Goal: Transaction & Acquisition: Purchase product/service

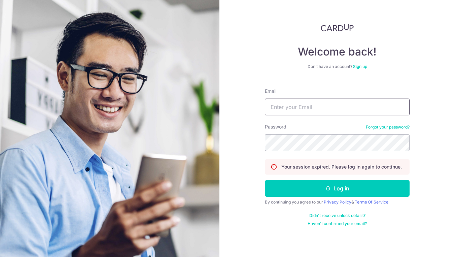
type input "[EMAIL_ADDRESS][DOMAIN_NAME]"
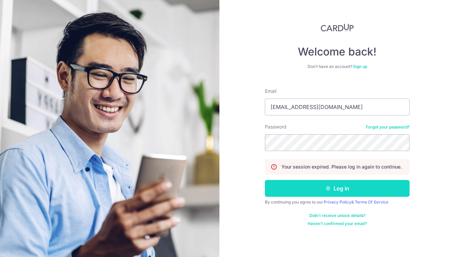
click at [346, 193] on button "Log in" at bounding box center [337, 188] width 145 height 17
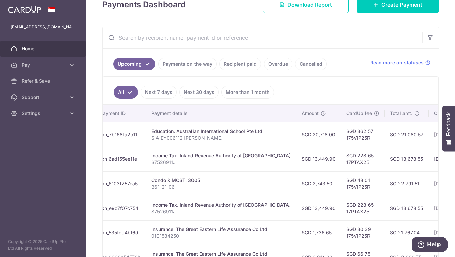
scroll to position [0, 112]
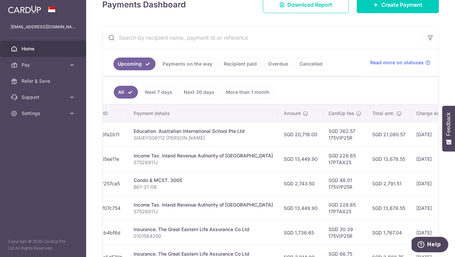
click at [247, 66] on link "Recipient paid" at bounding box center [240, 64] width 42 height 13
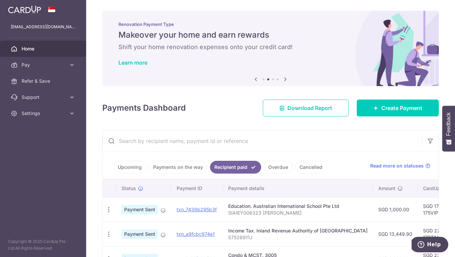
scroll to position [0, 0]
click at [175, 169] on link "Payments on the way" at bounding box center [178, 167] width 59 height 13
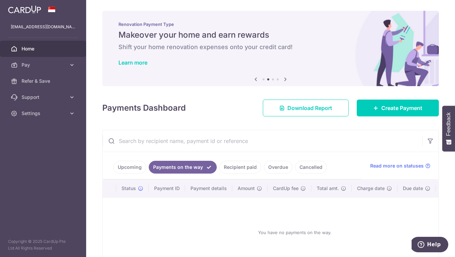
click at [133, 170] on link "Upcoming" at bounding box center [129, 167] width 33 height 13
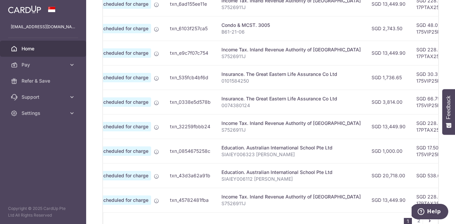
scroll to position [0, 24]
click at [74, 112] on icon at bounding box center [72, 113] width 7 height 7
click at [71, 98] on icon at bounding box center [72, 97] width 7 height 7
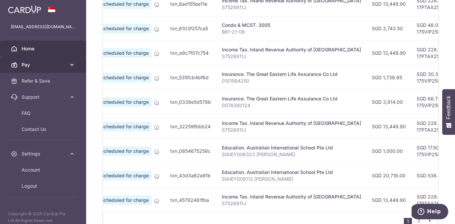
click at [69, 64] on icon at bounding box center [72, 65] width 7 height 7
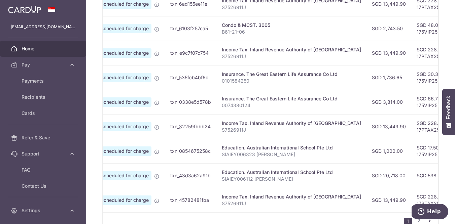
click at [32, 47] on span "Home" at bounding box center [44, 48] width 44 height 7
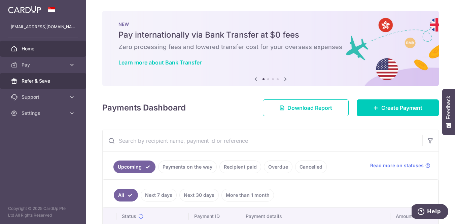
click at [49, 82] on span "Refer & Save" at bounding box center [44, 81] width 44 height 7
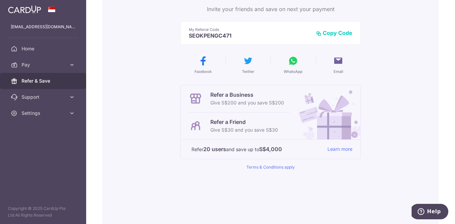
scroll to position [77, 0]
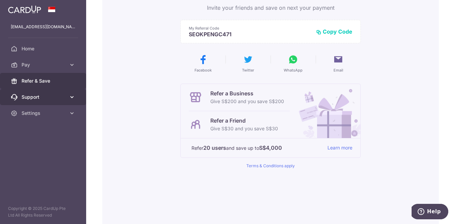
click at [35, 99] on span "Support" at bounding box center [44, 97] width 44 height 7
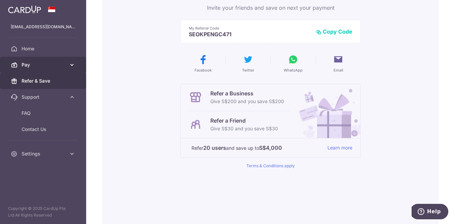
click at [36, 67] on span "Pay" at bounding box center [44, 65] width 44 height 7
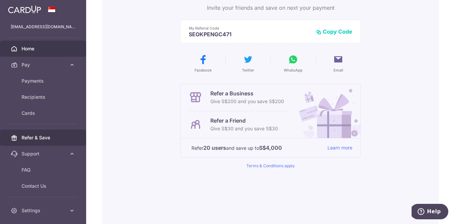
click at [36, 49] on span "Home" at bounding box center [44, 48] width 44 height 7
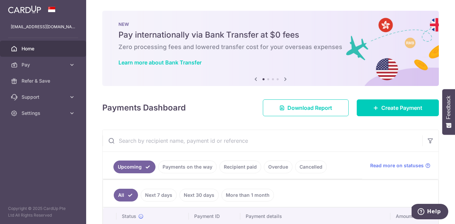
click at [267, 79] on li at bounding box center [268, 79] width 2 height 2
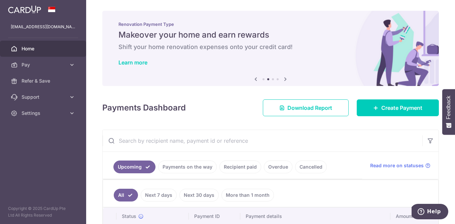
click at [273, 80] on li at bounding box center [273, 79] width 2 height 2
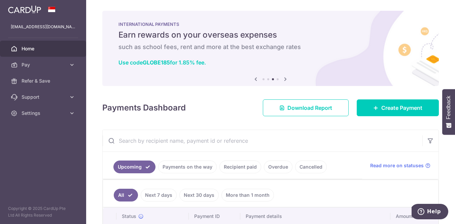
click at [278, 80] on li at bounding box center [277, 79] width 2 height 2
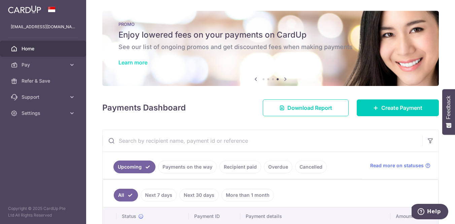
click at [136, 65] on link "Learn more" at bounding box center [132, 62] width 29 height 7
click at [411, 107] on span "Create Payment" at bounding box center [401, 108] width 41 height 8
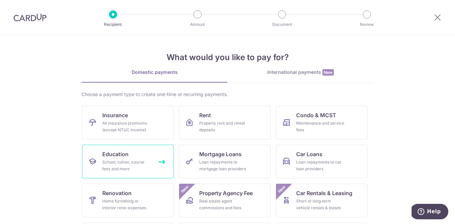
click at [139, 164] on div "School, tuition, course fees and more" at bounding box center [126, 165] width 48 height 13
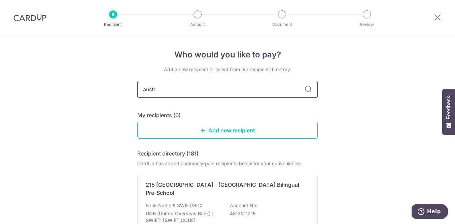
type input "austra"
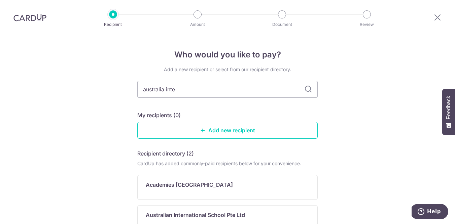
type input "australia inter"
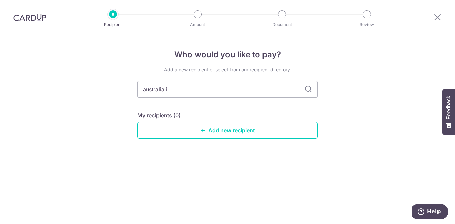
type input "australia"
type input "australia internati"
type input "australia international"
click at [178, 90] on input "australia international" at bounding box center [227, 89] width 180 height 17
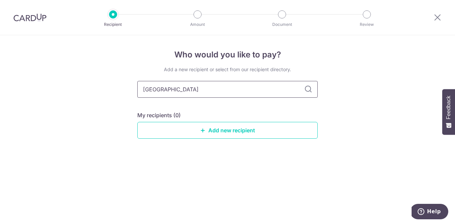
type input "australi"
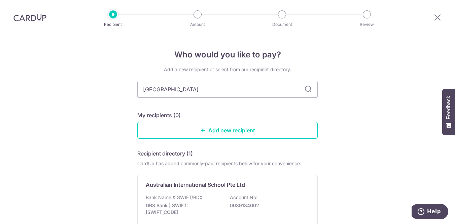
type input "austral"
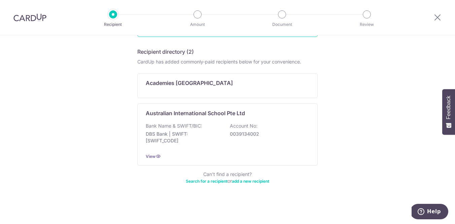
scroll to position [102, 0]
click at [217, 113] on p "Australian International School Pte Ltd" at bounding box center [195, 113] width 99 height 8
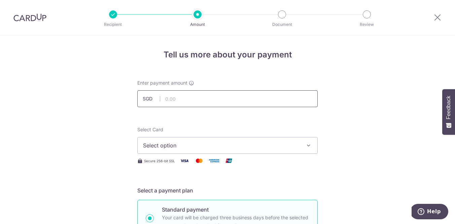
click at [217, 98] on input "text" at bounding box center [227, 98] width 180 height 17
type input "2,250.00"
click at [207, 145] on span "Select option" at bounding box center [221, 146] width 157 height 8
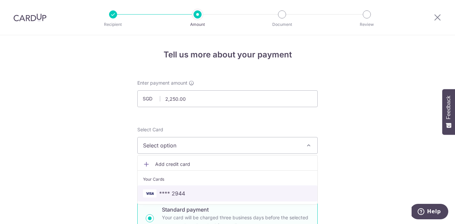
click at [206, 190] on span "**** 2944" at bounding box center [227, 194] width 169 height 8
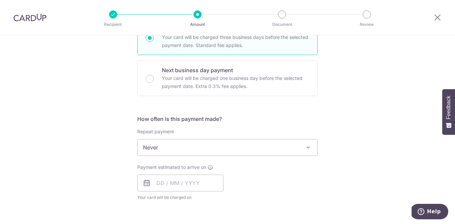
scroll to position [185, 0]
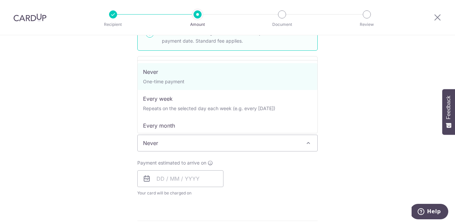
click at [180, 142] on span "Never" at bounding box center [228, 143] width 180 height 16
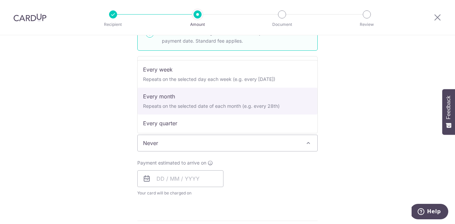
scroll to position [34, 0]
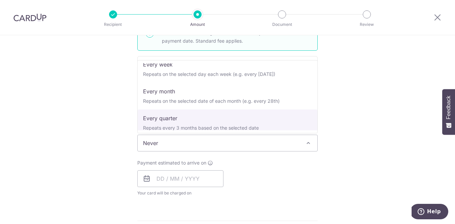
select select "4"
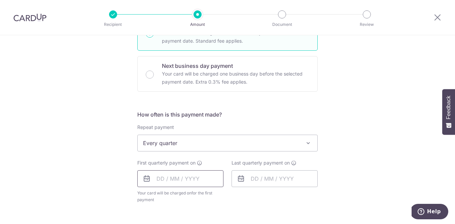
click at [196, 184] on input "text" at bounding box center [180, 179] width 86 height 17
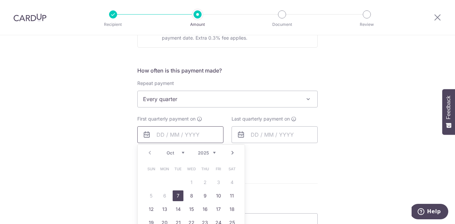
scroll to position [234, 0]
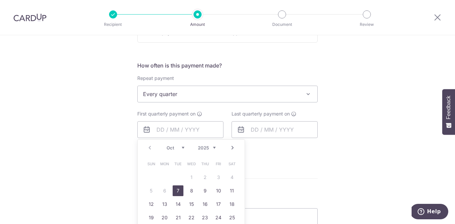
click at [178, 192] on link "7" at bounding box center [178, 191] width 11 height 11
type input "[DATE]"
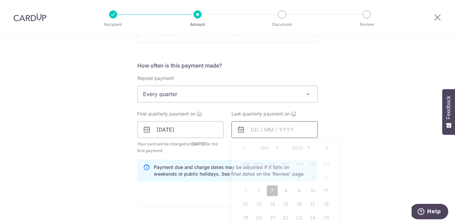
click at [267, 130] on input "text" at bounding box center [274, 129] width 86 height 17
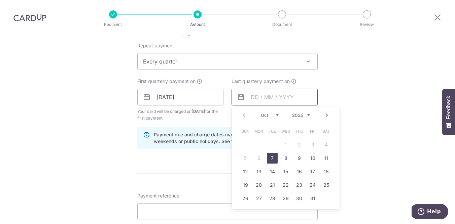
scroll to position [276, 0]
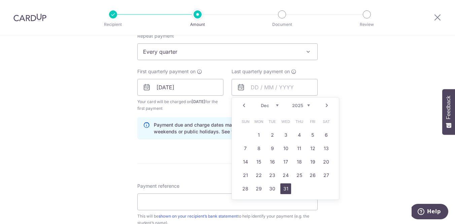
click at [286, 190] on link "31" at bounding box center [285, 189] width 11 height 11
type input "31/12/2025"
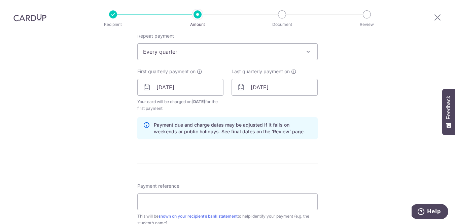
click at [328, 165] on div "Tell us more about your payment Enter payment amount SGD 2,250.00 2250.00 Selec…" at bounding box center [227, 80] width 455 height 643
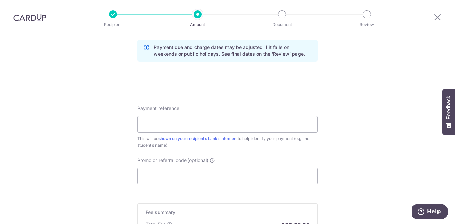
scroll to position [355, 0]
click at [179, 175] on input "Promo or referral code (optional)" at bounding box center [227, 174] width 180 height 17
paste input "175VIP25R"
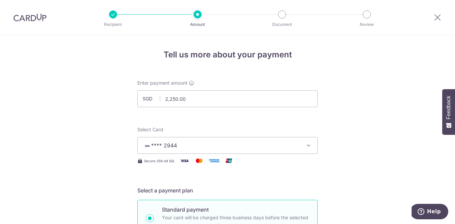
scroll to position [0, 0]
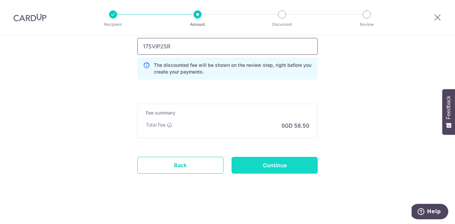
type input "175VIP25R"
click at [287, 160] on input "Continue" at bounding box center [274, 165] width 86 height 17
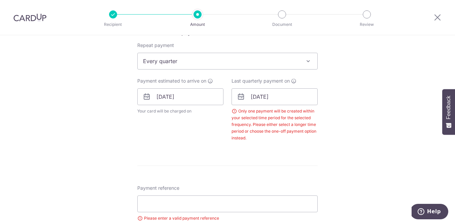
scroll to position [265, 0]
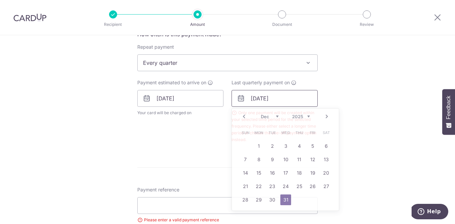
click at [247, 104] on input "31/12/2025" at bounding box center [274, 98] width 86 height 17
click at [325, 119] on link "Next" at bounding box center [327, 117] width 8 height 8
click at [324, 200] on link "31" at bounding box center [326, 200] width 11 height 11
type input "[DATE]"
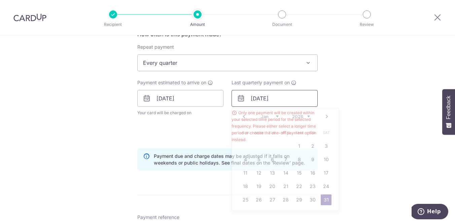
click at [274, 99] on input "[DATE]" at bounding box center [274, 98] width 86 height 17
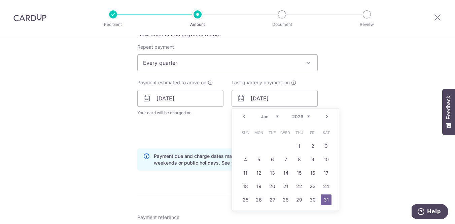
click at [343, 143] on div "Tell us more about your payment Enter payment amount SGD 2,250.00 2250.00 Selec…" at bounding box center [227, 121] width 455 height 703
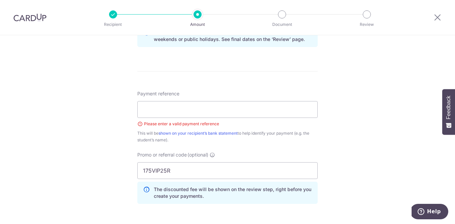
scroll to position [407, 0]
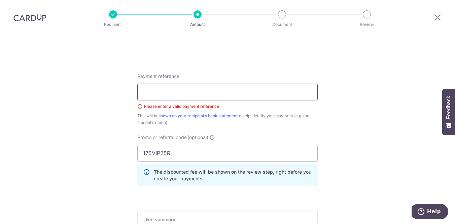
click at [225, 95] on input "Payment reference" at bounding box center [227, 92] width 180 height 17
paste input "C053650:01"
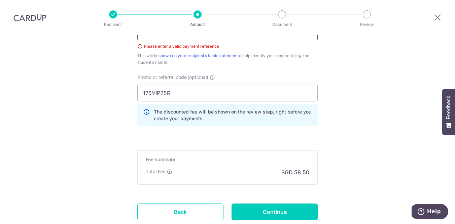
scroll to position [469, 0]
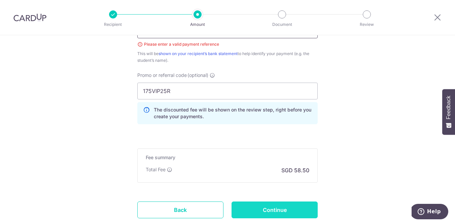
type input "C053650:01_Natalie"
click at [304, 205] on input "Continue" at bounding box center [274, 210] width 86 height 17
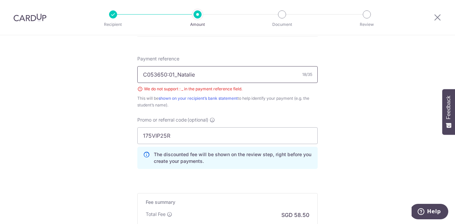
scroll to position [364, 0]
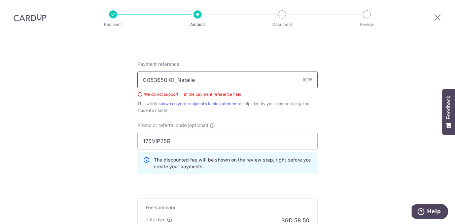
click at [171, 80] on input "C053650:01_Natalie" at bounding box center [227, 80] width 180 height 17
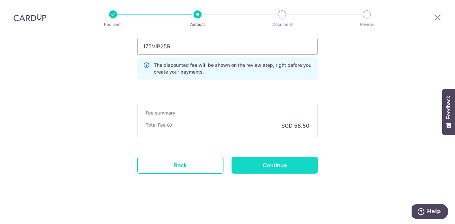
scroll to position [459, 0]
type input "C05365001_Natalie"
click at [279, 162] on input "Continue" at bounding box center [274, 165] width 86 height 17
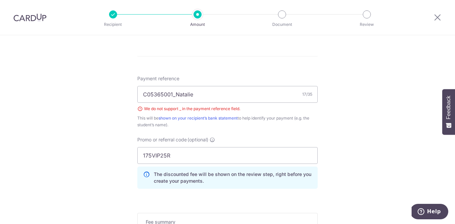
scroll to position [349, 0]
click at [176, 95] on input "C05365001_Natalie" at bounding box center [227, 94] width 180 height 17
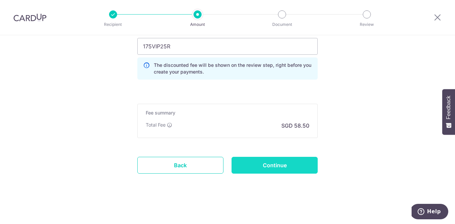
scroll to position [459, 0]
type input "C05365001 Natalie"
click at [286, 170] on input "Continue" at bounding box center [274, 165] width 86 height 17
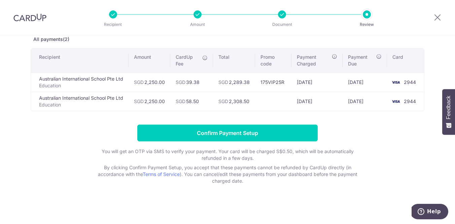
scroll to position [38, 0]
click at [438, 18] on icon at bounding box center [437, 17] width 8 height 8
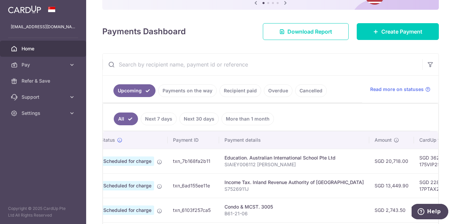
scroll to position [67, 0]
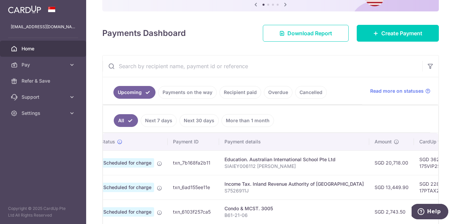
click at [182, 66] on input "text" at bounding box center [263, 66] width 320 height 22
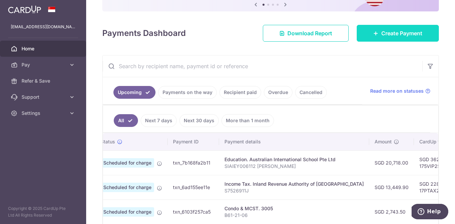
click at [392, 34] on span "Create Payment" at bounding box center [401, 33] width 41 height 8
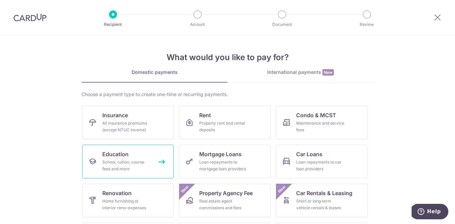
click at [133, 145] on link "Education School, tuition, course fees and more" at bounding box center [127, 162] width 91 height 34
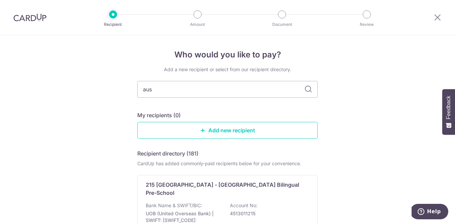
type input "aust"
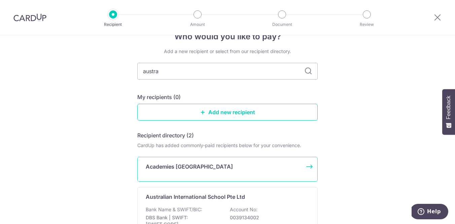
scroll to position [36, 0]
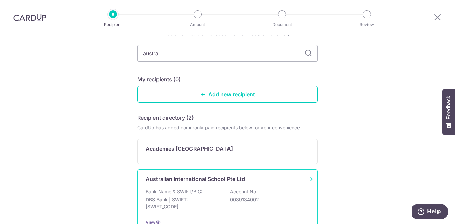
click at [205, 184] on div "Australian International School Pte Ltd Bank Name & SWIFT/BIC: DBS Bank | SWIFT…" at bounding box center [227, 201] width 180 height 62
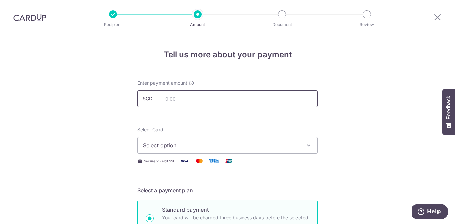
click at [202, 105] on input "text" at bounding box center [227, 98] width 180 height 17
type input "2,250.00"
click at [211, 143] on span "Select option" at bounding box center [221, 146] width 157 height 8
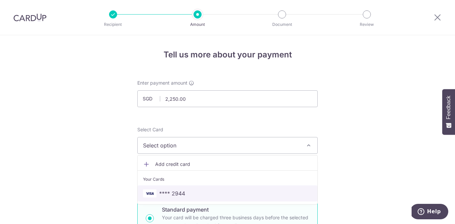
click at [206, 186] on link "**** 2944" at bounding box center [228, 194] width 180 height 16
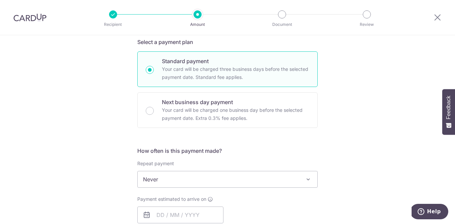
scroll to position [155, 0]
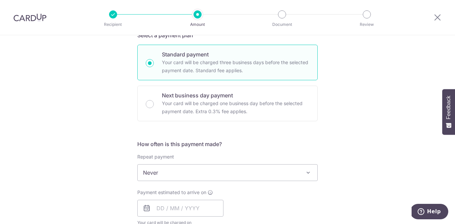
click at [203, 173] on span "Never" at bounding box center [228, 173] width 180 height 16
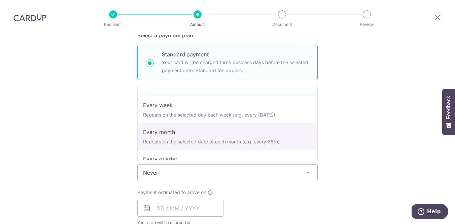
scroll to position [24, 0]
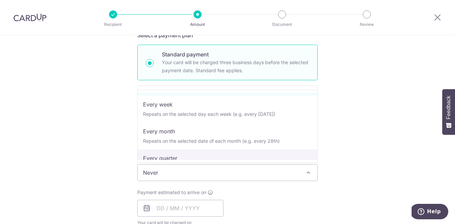
select select "4"
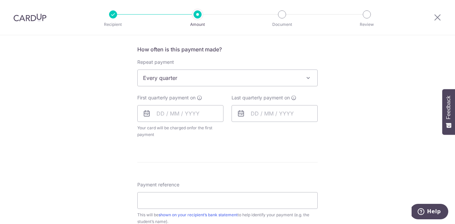
scroll to position [251, 0]
click at [174, 205] on input "Payment reference" at bounding box center [227, 199] width 180 height 17
paste input "C053650:01"
click at [170, 204] on input "C053650:01" at bounding box center [227, 199] width 180 height 17
click at [168, 201] on input "C053650:01" at bounding box center [227, 199] width 180 height 17
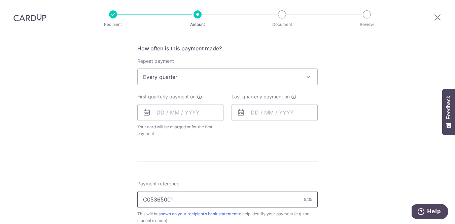
click at [184, 203] on input "C05365001" at bounding box center [227, 199] width 180 height 17
type input "C05365001 Natalie"
click at [176, 112] on input "text" at bounding box center [180, 112] width 86 height 17
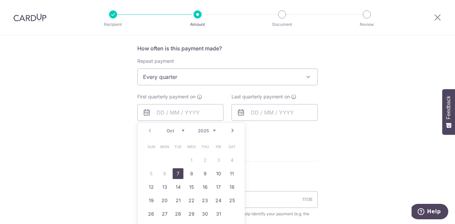
click at [176, 172] on link "7" at bounding box center [178, 173] width 11 height 11
type input "07/10/2025"
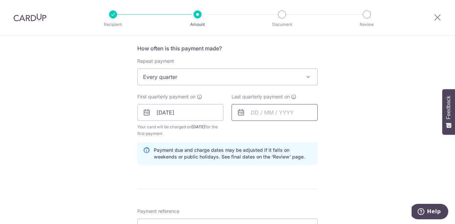
click at [260, 105] on input "text" at bounding box center [274, 112] width 86 height 17
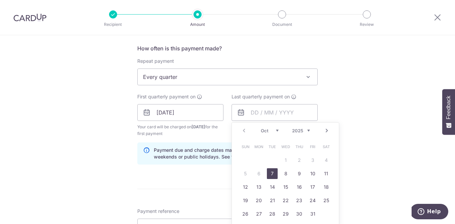
click at [326, 130] on link "Next" at bounding box center [327, 131] width 8 height 8
click at [327, 130] on link "Next" at bounding box center [327, 131] width 8 height 8
click at [326, 133] on link "Next" at bounding box center [327, 131] width 8 height 8
click at [284, 178] on link "7" at bounding box center [285, 173] width 11 height 11
type input "07/01/2026"
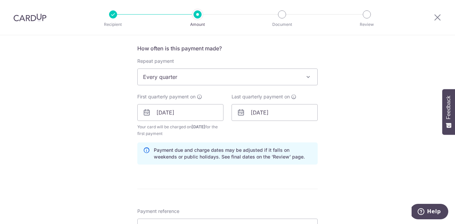
click at [288, 180] on form "Enter payment amount SGD 2,250.00 2250.00 Select Card **** 2944 Add credit card…" at bounding box center [227, 111] width 180 height 567
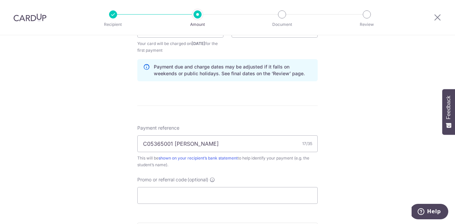
scroll to position [347, 0]
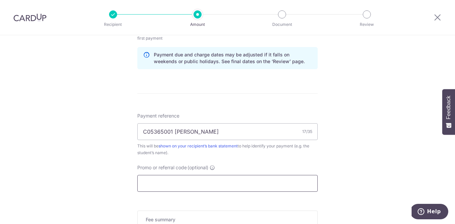
click at [281, 186] on input "Promo or referral code (optional)" at bounding box center [227, 183] width 180 height 17
paste input "175VIP25R"
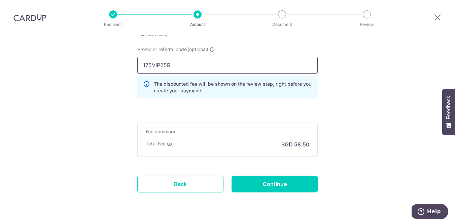
scroll to position [473, 0]
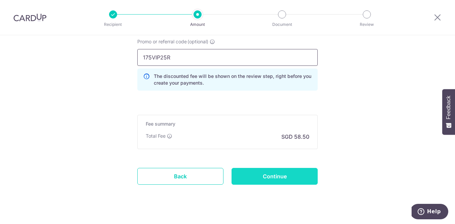
type input "175VIP25R"
click at [275, 174] on input "Continue" at bounding box center [274, 176] width 86 height 17
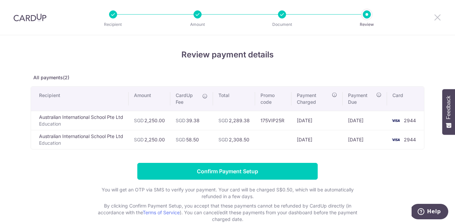
click at [440, 16] on icon at bounding box center [437, 17] width 8 height 8
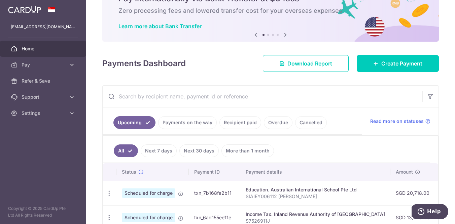
scroll to position [36, 0]
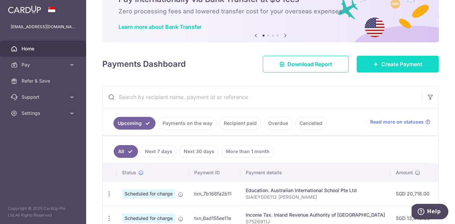
click at [402, 67] on span "Create Payment" at bounding box center [401, 64] width 41 height 8
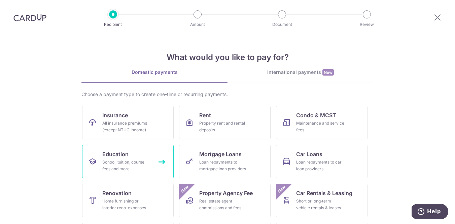
click at [118, 169] on div "School, tuition, course fees and more" at bounding box center [126, 165] width 48 height 13
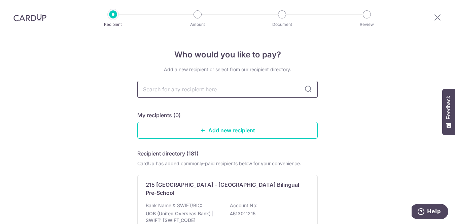
click at [210, 92] on input "text" at bounding box center [227, 89] width 180 height 17
type input "austra"
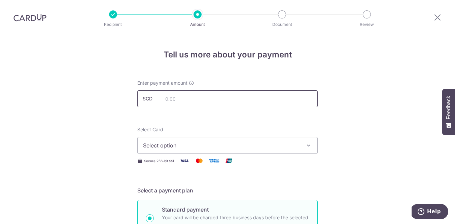
click at [221, 93] on input "text" at bounding box center [227, 98] width 180 height 17
type input "2"
type input "8"
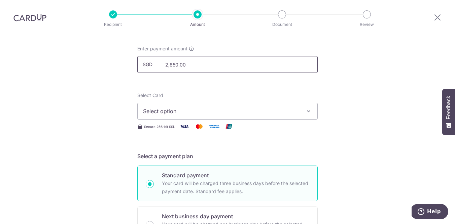
scroll to position [34, 0]
click at [172, 65] on input "2,850.00" at bounding box center [227, 64] width 180 height 17
type input "2,250.00"
click at [186, 116] on button "Select option" at bounding box center [227, 111] width 180 height 17
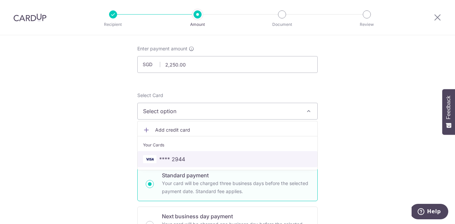
click at [185, 158] on span "**** 2944" at bounding box center [227, 159] width 169 height 8
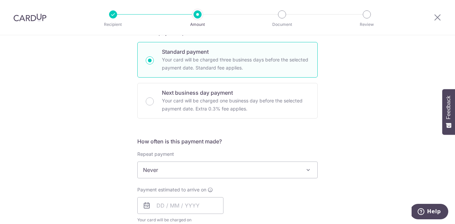
scroll to position [161, 0]
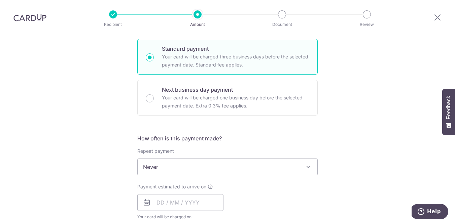
click at [220, 166] on span "Never" at bounding box center [228, 167] width 180 height 16
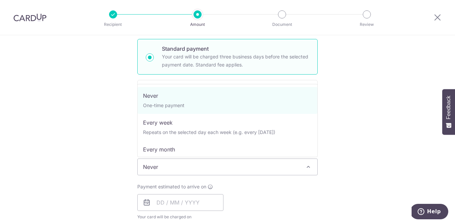
click at [335, 127] on div "Tell us more about your payment Enter payment amount SGD 2,250.00 2250.00 Selec…" at bounding box center [227, 178] width 455 height 608
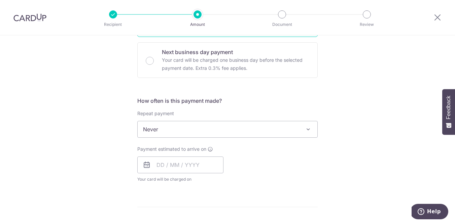
scroll to position [214, 0]
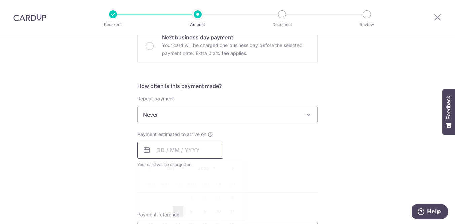
click at [167, 151] on input "text" at bounding box center [180, 150] width 86 height 17
click at [177, 211] on link "7" at bounding box center [178, 211] width 11 height 11
type input "[DATE]"
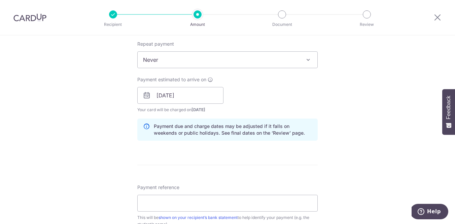
scroll to position [322, 0]
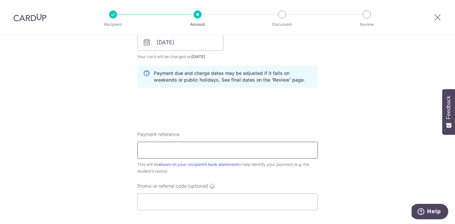
click at [192, 148] on input "Payment reference" at bounding box center [227, 150] width 180 height 17
paste input "C053650:01"
type input "C053650 01 [PERSON_NAME]"
click at [226, 202] on input "Promo or referral code (optional)" at bounding box center [227, 202] width 180 height 17
paste input "175VIP25R"
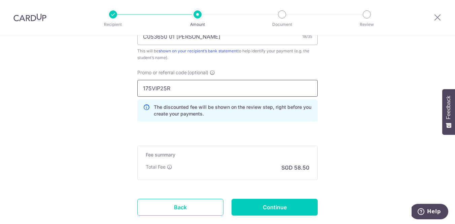
scroll to position [464, 0]
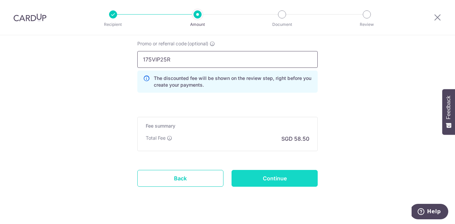
type input "175VIP25R"
click at [292, 176] on input "Continue" at bounding box center [274, 178] width 86 height 17
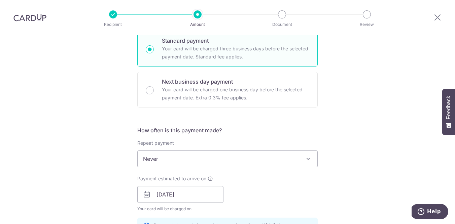
scroll to position [170, 0]
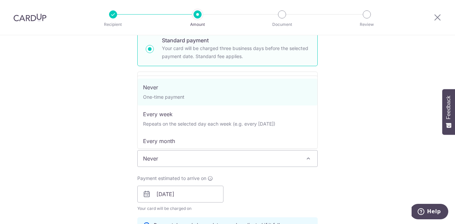
click at [230, 159] on span "Never" at bounding box center [228, 159] width 180 height 16
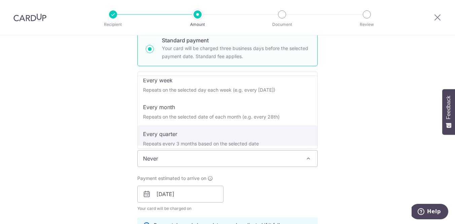
scroll to position [32, 0]
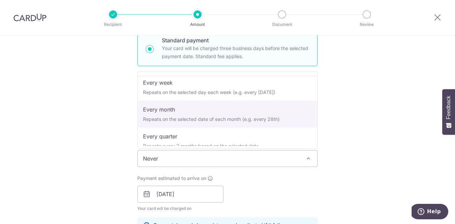
select select "3"
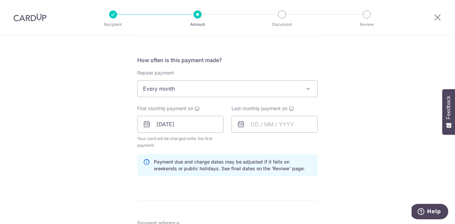
scroll to position [249, 0]
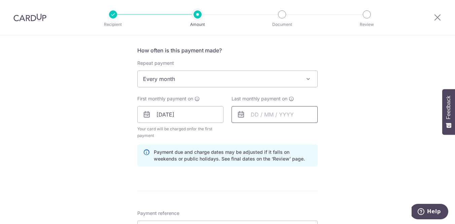
click at [267, 110] on input "text" at bounding box center [274, 114] width 86 height 17
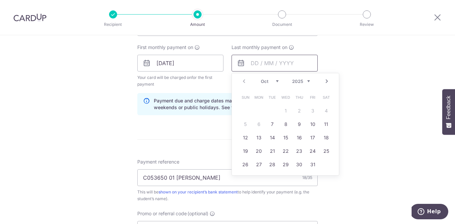
scroll to position [309, 0]
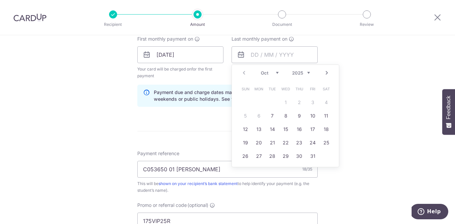
click at [327, 75] on link "Next" at bounding box center [327, 73] width 8 height 8
click at [287, 158] on link "31" at bounding box center [285, 156] width 11 height 11
type input "31/12/2025"
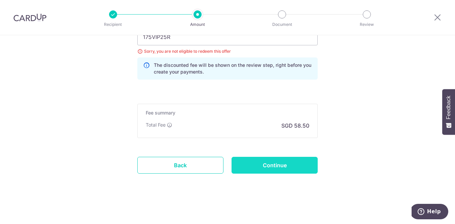
scroll to position [493, 0]
click at [302, 164] on input "Continue" at bounding box center [274, 165] width 86 height 17
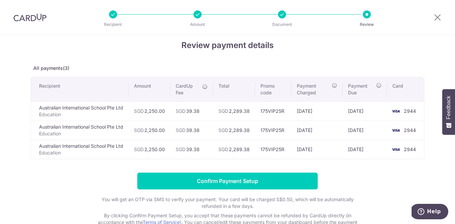
scroll to position [10, 0]
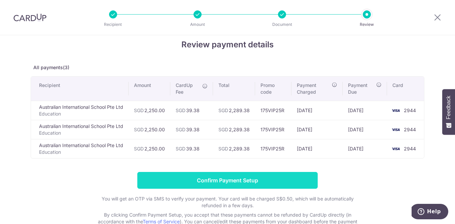
click at [277, 183] on input "Confirm Payment Setup" at bounding box center [227, 180] width 180 height 17
